Goal: Download file/media

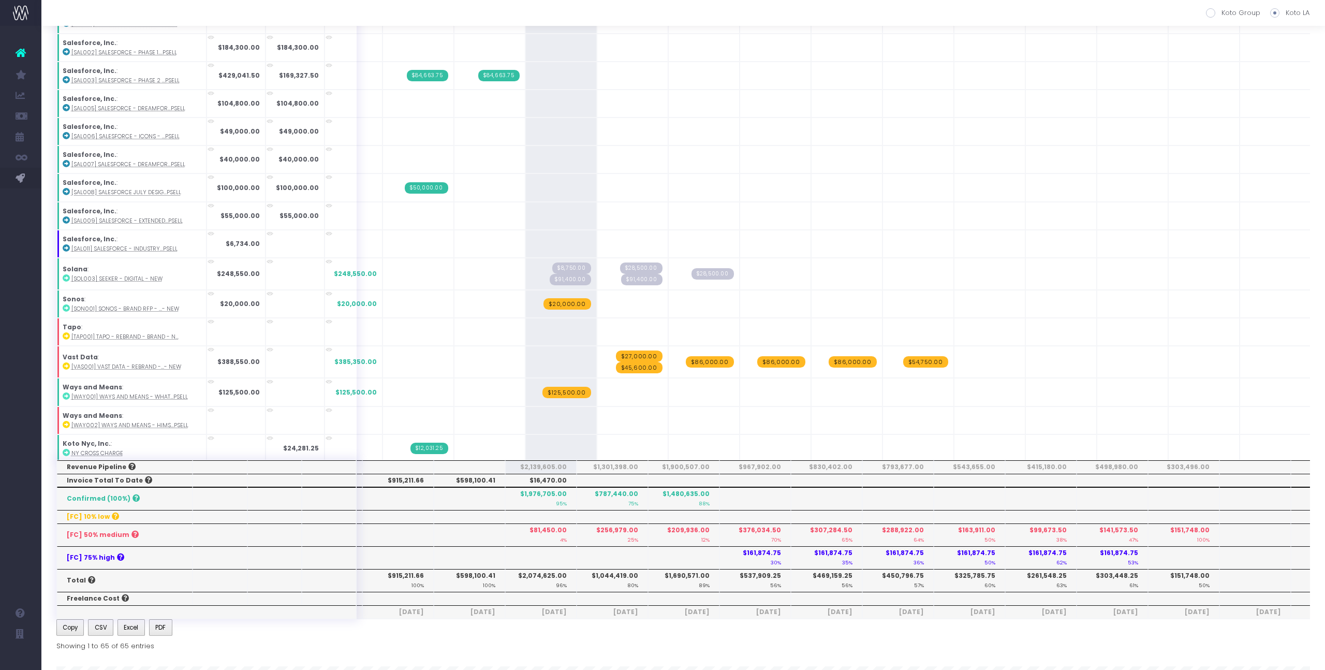
scroll to position [456, 0]
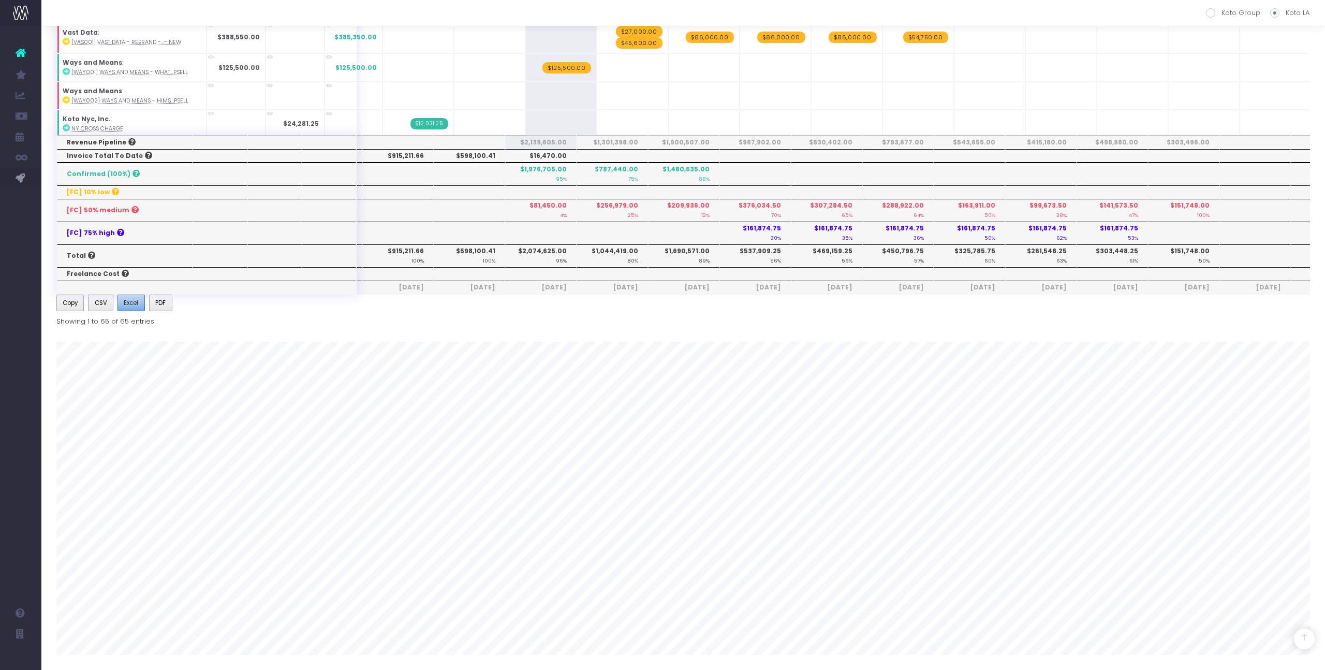
click at [138, 297] on button "Excel" at bounding box center [131, 303] width 27 height 17
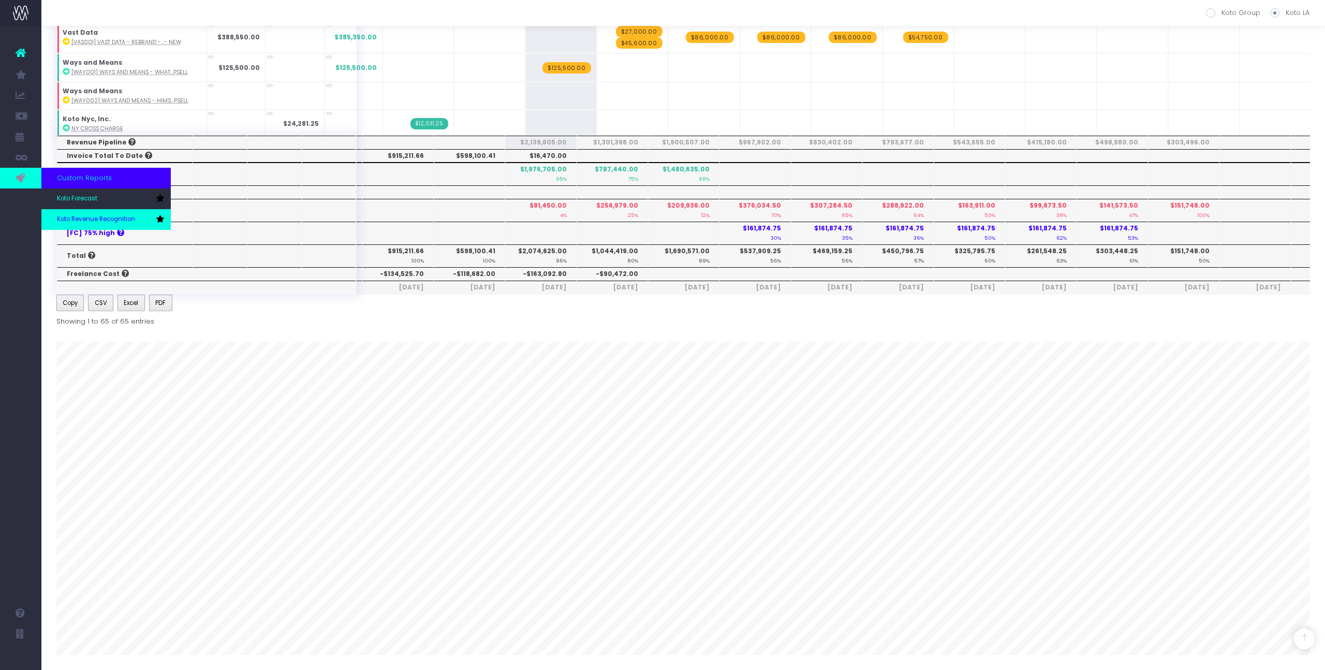
click at [76, 216] on span "Koto Revenue Recognition" at bounding box center [96, 219] width 78 height 9
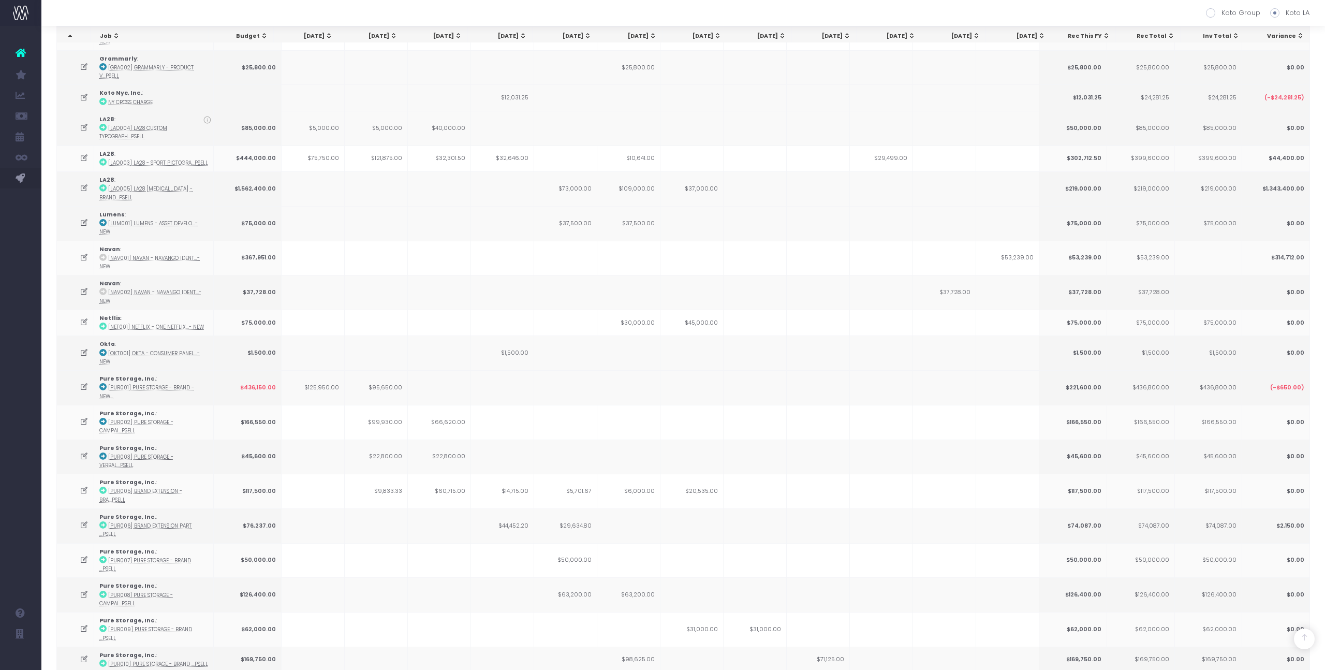
scroll to position [1139, 0]
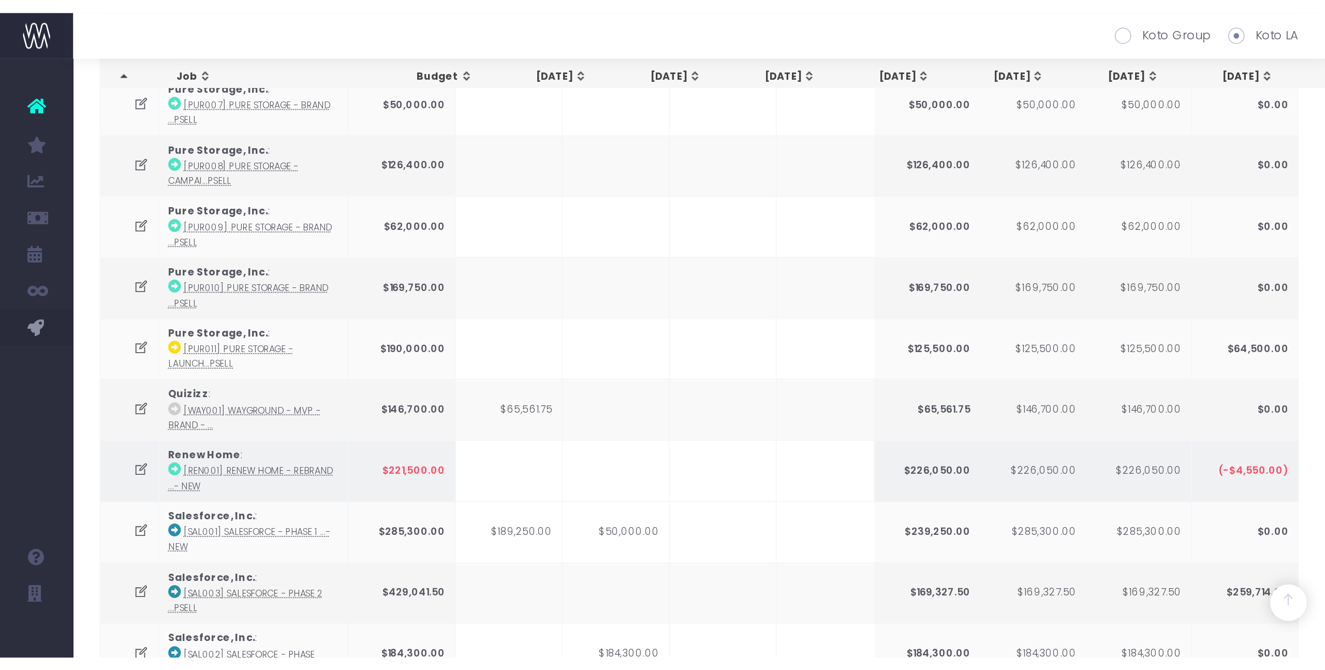
scroll to position [1126, 0]
